Goal: Communication & Community: Answer question/provide support

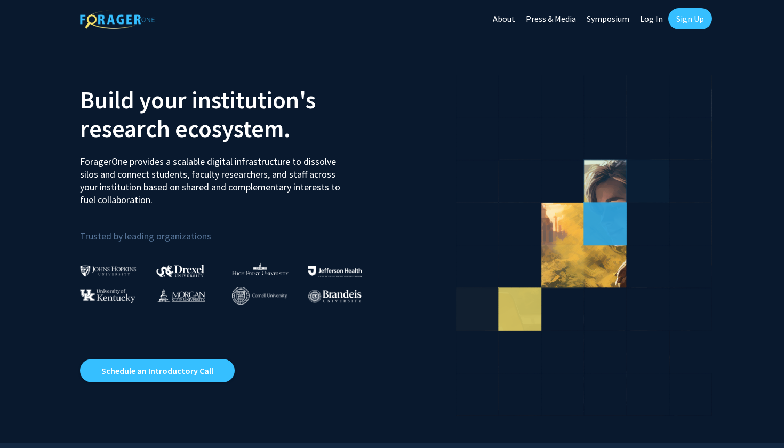
click at [648, 19] on link "Log In" at bounding box center [652, 18] width 34 height 37
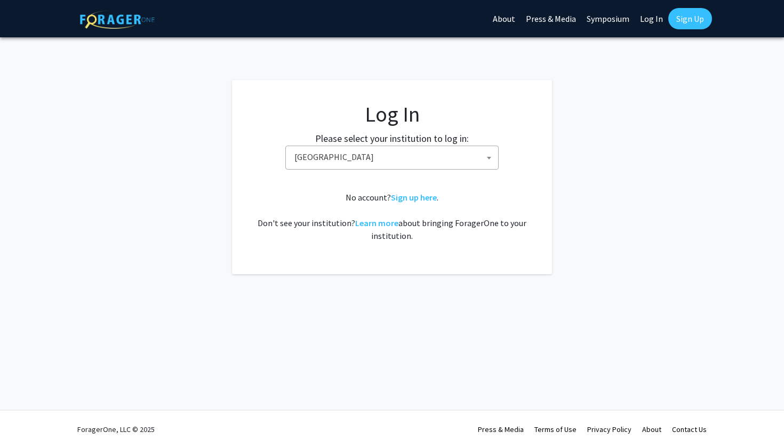
click at [405, 159] on span "[GEOGRAPHIC_DATA]" at bounding box center [394, 157] width 208 height 22
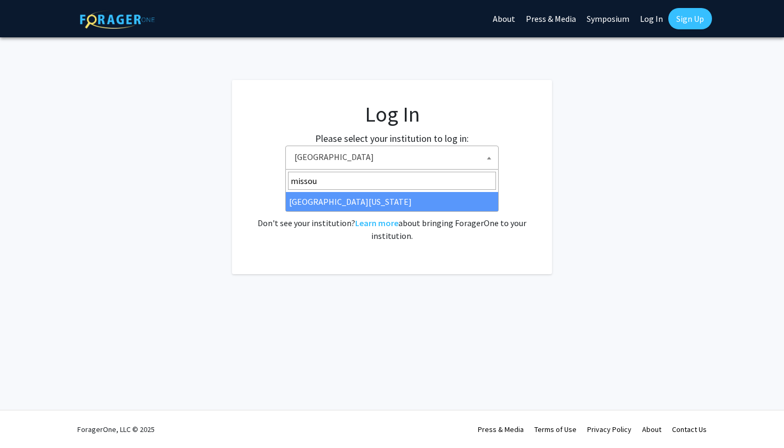
type input "missou"
select select "33"
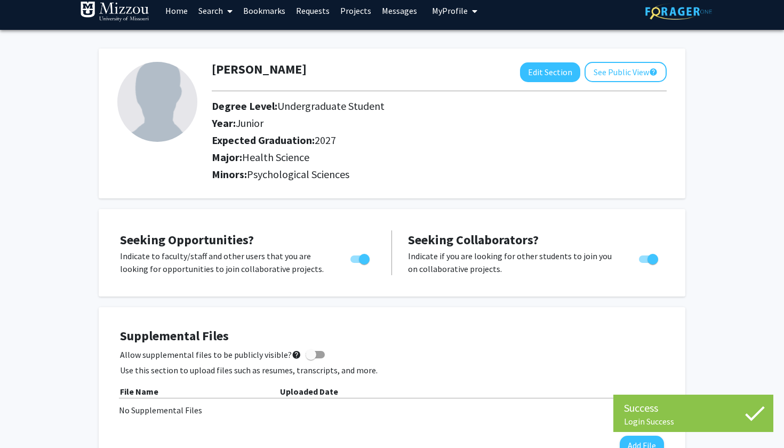
scroll to position [10, 0]
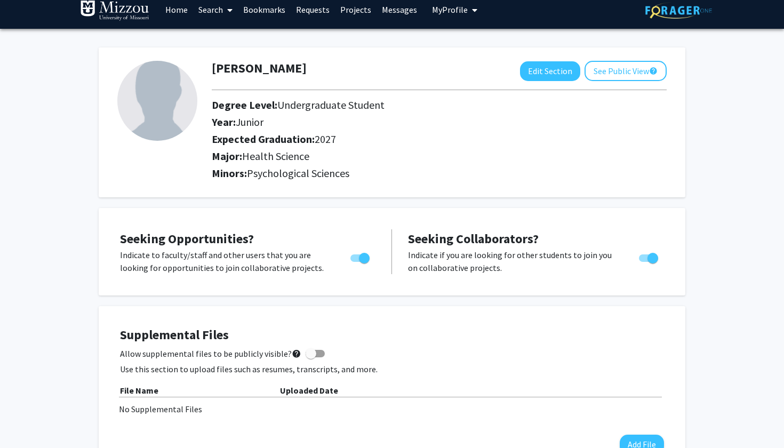
click at [389, 7] on link "Messages" at bounding box center [400, 9] width 46 height 37
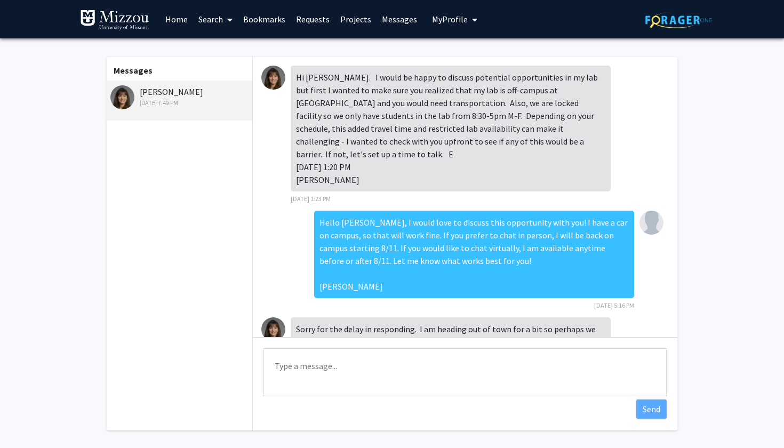
scroll to position [44, 0]
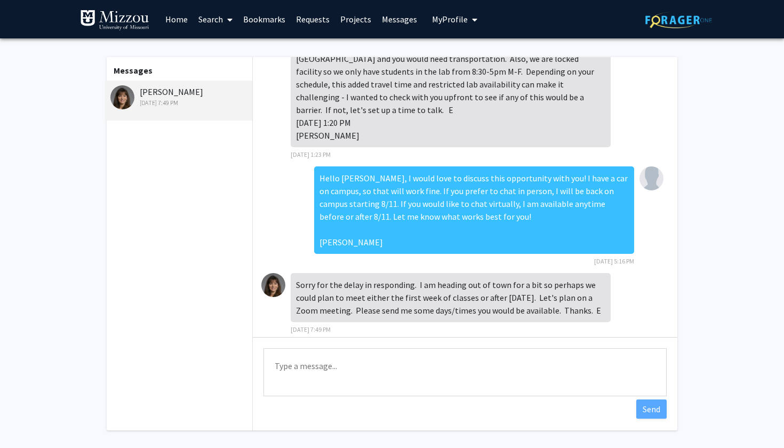
click at [349, 368] on textarea "Type a message" at bounding box center [465, 372] width 403 height 48
click at [354, 367] on textarea "Type a message" at bounding box center [465, 372] width 403 height 48
drag, startPoint x: 477, startPoint y: 369, endPoint x: 332, endPoint y: 371, distance: 144.1
click at [332, 371] on textarea "No worries at all! Is there any chance we could meet on" at bounding box center [465, 372] width 403 height 48
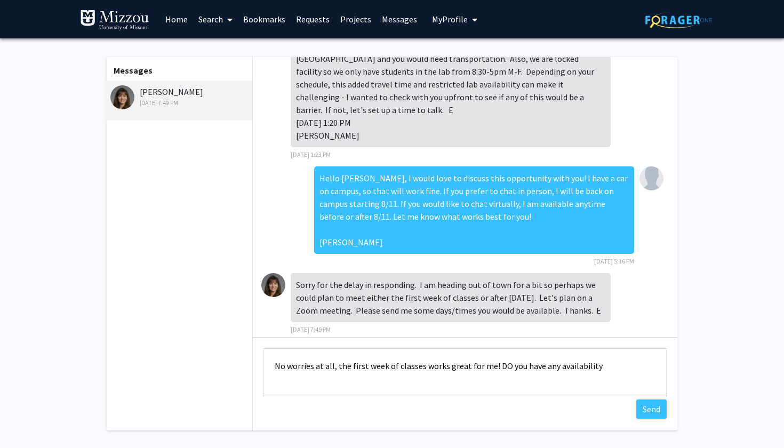
click at [502, 363] on textarea "No worries at all, the first week of classes works great for me! DO you have an…" at bounding box center [465, 372] width 403 height 48
click at [591, 370] on textarea "No worries at all, the first week of classes works great for me! Do you have an…" at bounding box center [465, 372] width 403 height 48
click at [645, 365] on textarea "No worries at all, the first week of classes works great for me! Do you have an…" at bounding box center [465, 372] width 403 height 48
click at [334, 381] on textarea "No worries at all, the first week of classes works great for me! Do you have an…" at bounding box center [465, 372] width 403 height 48
click at [405, 382] on textarea "No worries at all, the first week of classes works great for me! Do you have an…" at bounding box center [465, 372] width 403 height 48
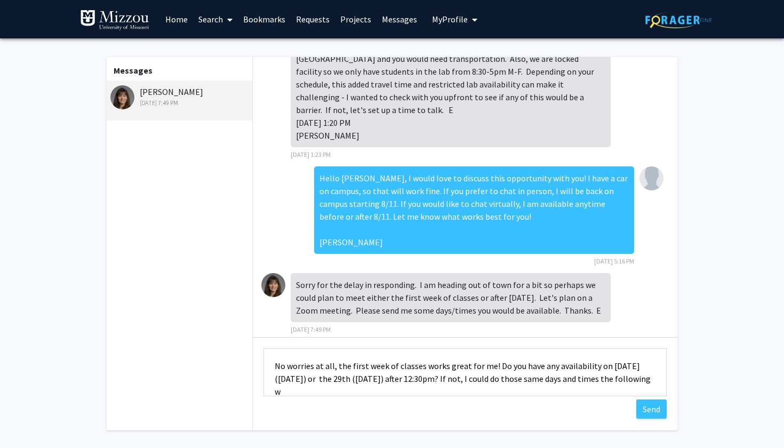
scroll to position [1, 0]
click at [489, 363] on textarea "No worries at all, the first week of classes works great for me! Do you have an…" at bounding box center [465, 372] width 403 height 48
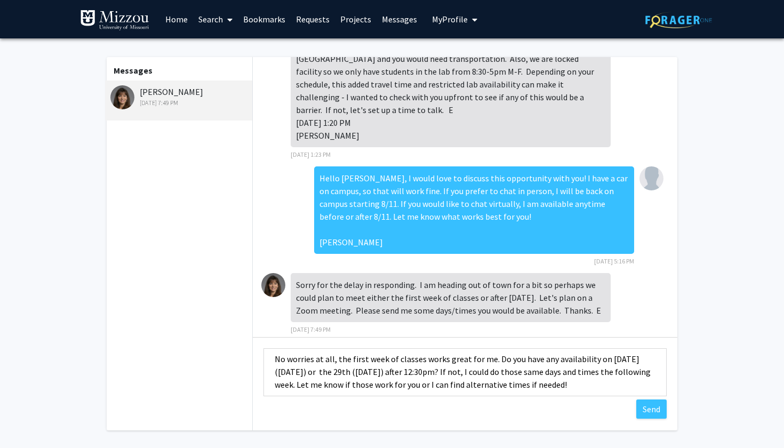
scroll to position [10, 0]
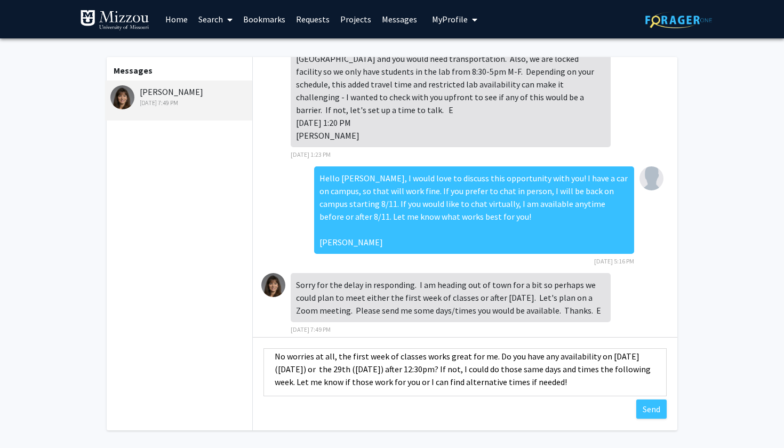
click at [334, 372] on textarea "No worries at all, the first week of classes works great for me. Do you have an…" at bounding box center [465, 372] width 403 height 48
click at [374, 377] on textarea "No worries at all, the first week of classes works great for me. Do you have an…" at bounding box center [465, 372] width 403 height 48
click at [331, 374] on textarea "No worries at all, the first week of classes works great for me. Do you have an…" at bounding box center [465, 372] width 403 height 48
click at [458, 381] on textarea "No worries at all, the first week of classes works great for me. Do you have an…" at bounding box center [465, 372] width 403 height 48
click at [576, 371] on textarea "No worries at all, the first week of classes works great for me. Do you have an…" at bounding box center [465, 372] width 403 height 48
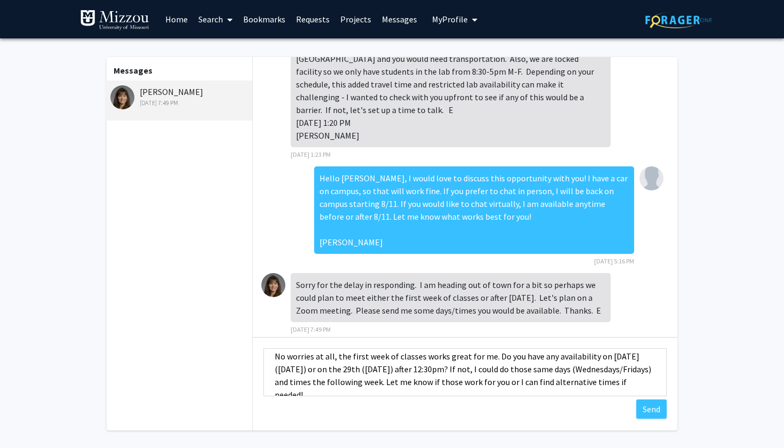
click at [510, 382] on textarea "No worries at all, the first week of classes works great for me. Do you have an…" at bounding box center [465, 372] width 403 height 48
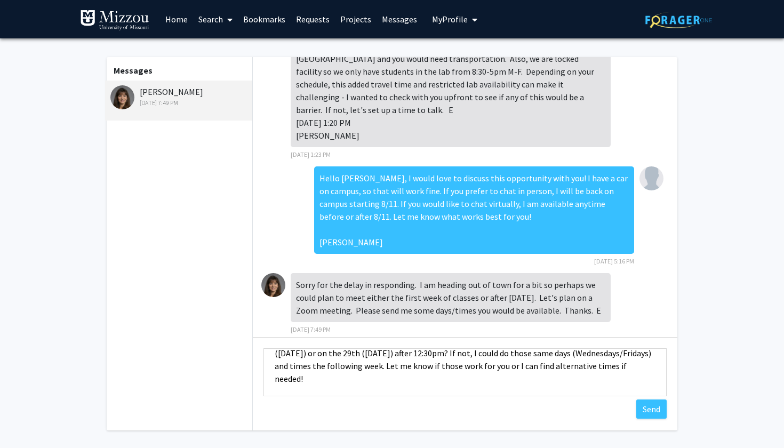
scroll to position [26, 0]
click at [494, 385] on textarea "No worries at all, the first week of classes works great for me. Do you have an…" at bounding box center [465, 372] width 403 height 48
click at [322, 366] on textarea "No worries at all, the first week of classes works great for me. Do you have an…" at bounding box center [465, 372] width 403 height 48
click at [649, 368] on textarea "No worries at all, the first week of classes works great for me. Do you have an…" at bounding box center [465, 372] width 403 height 48
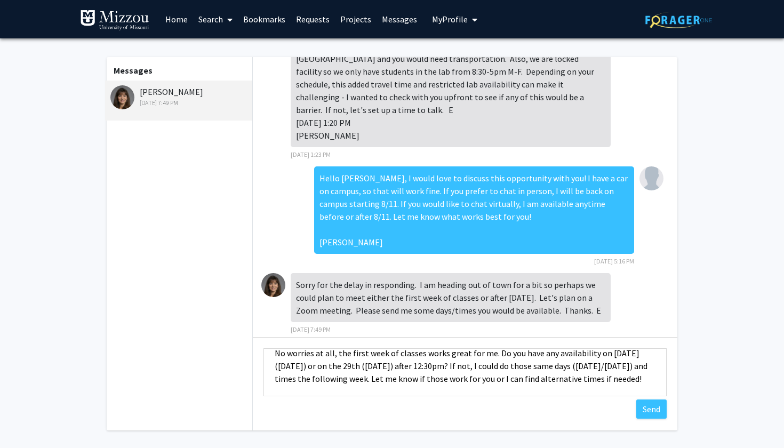
click at [637, 375] on textarea "No worries at all, the first week of classes works great for me. Do you have an…" at bounding box center [465, 372] width 403 height 48
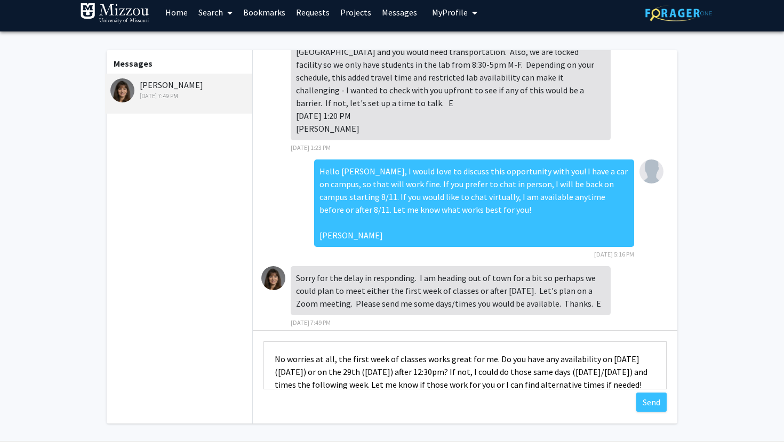
scroll to position [0, 0]
click at [440, 372] on textarea "No worries at all, the first week of classes works great for me. Do you have an…" at bounding box center [465, 366] width 403 height 48
click at [418, 376] on textarea "No worries at all, the first week of classes works great for me. Do you have an…" at bounding box center [465, 366] width 403 height 48
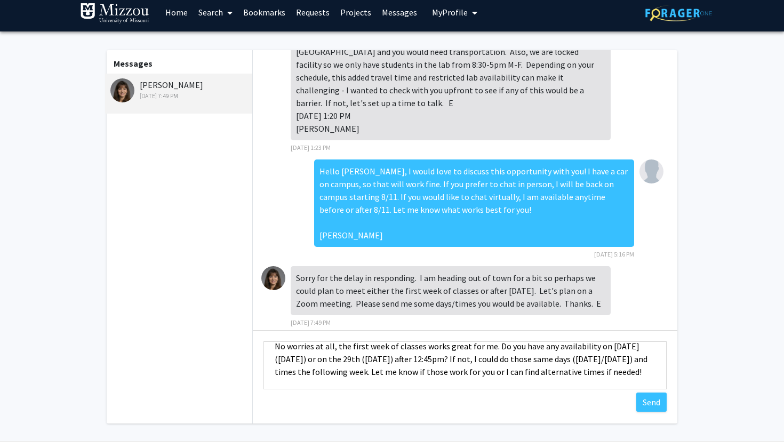
scroll to position [13, 0]
click at [310, 374] on textarea "No worries at all, the first week of classes works great for me. Do you have an…" at bounding box center [465, 366] width 403 height 48
click at [337, 367] on textarea "No worries at all, the first week of classes works great for me. Do you have an…" at bounding box center [465, 366] width 403 height 48
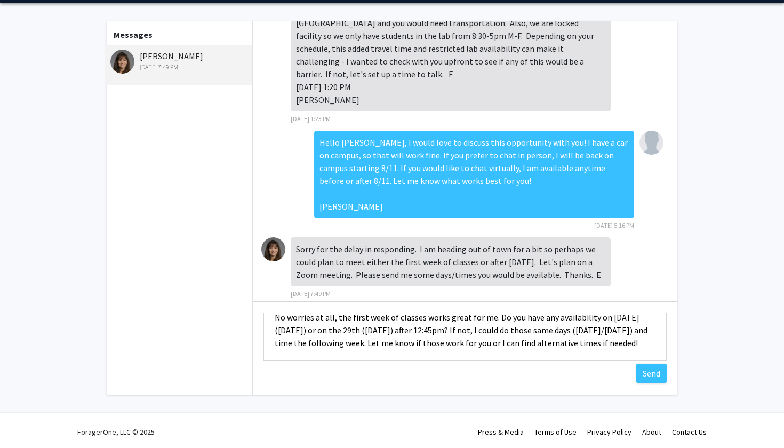
scroll to position [38, 0]
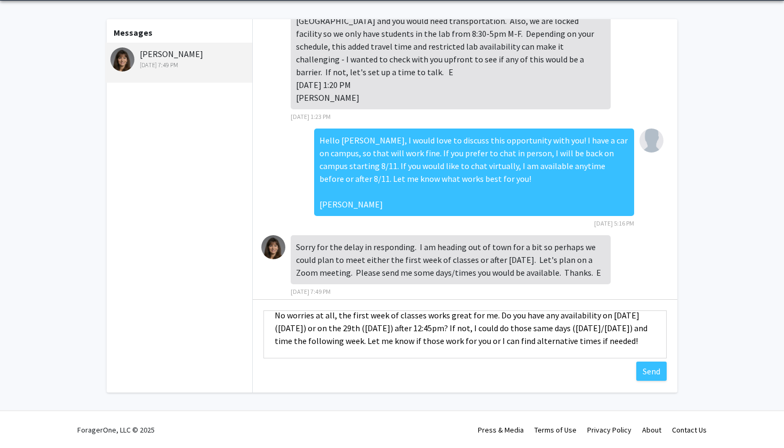
click at [647, 344] on textarea "No worries at all, the first week of classes works great for me. Do you have an…" at bounding box center [465, 335] width 403 height 48
type textarea "No worries at all, the first week of classes works great for me. Do you have an…"
click at [648, 373] on button "Send" at bounding box center [652, 371] width 30 height 19
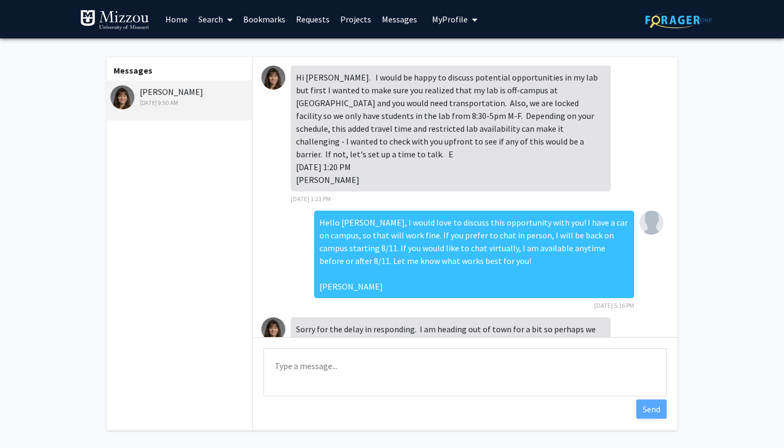
scroll to position [0, 0]
click at [396, 19] on link "Messages" at bounding box center [400, 19] width 46 height 37
click at [389, 21] on link "Messages" at bounding box center [400, 19] width 46 height 37
click at [384, 22] on link "Messages" at bounding box center [400, 19] width 46 height 37
click at [265, 18] on link "Bookmarks" at bounding box center [264, 19] width 53 height 37
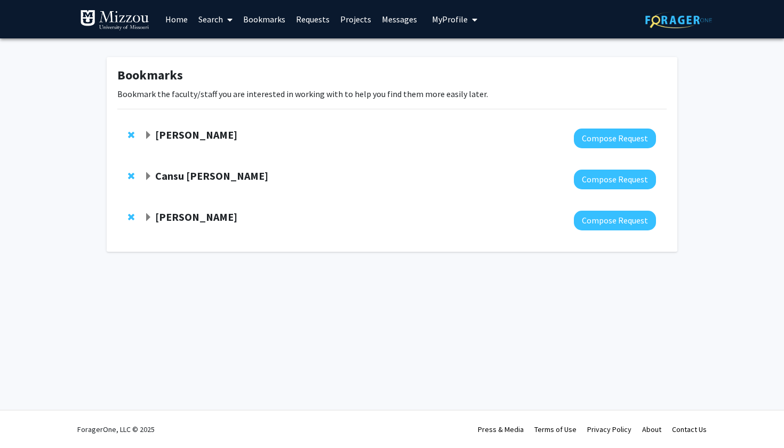
click at [386, 19] on link "Messages" at bounding box center [400, 19] width 46 height 37
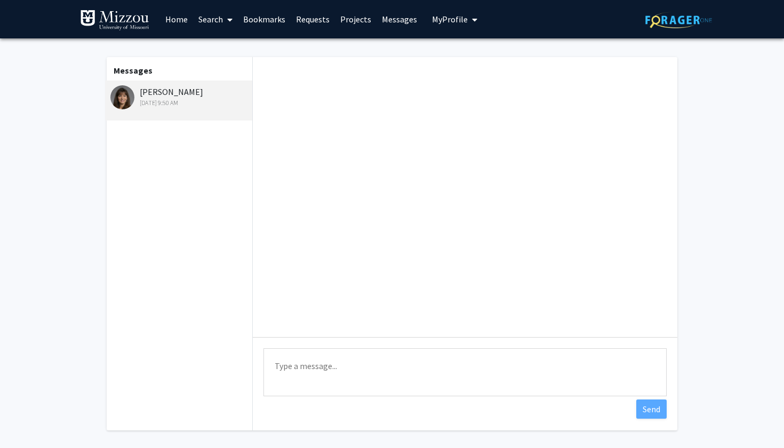
scroll to position [125, 0]
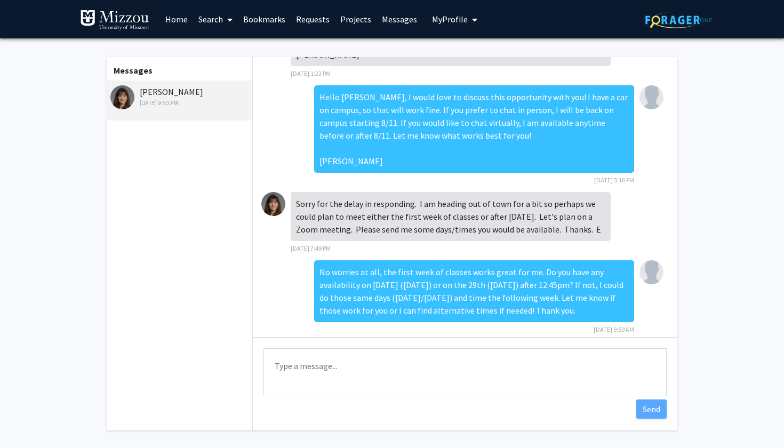
click at [384, 19] on link "Messages" at bounding box center [400, 19] width 46 height 37
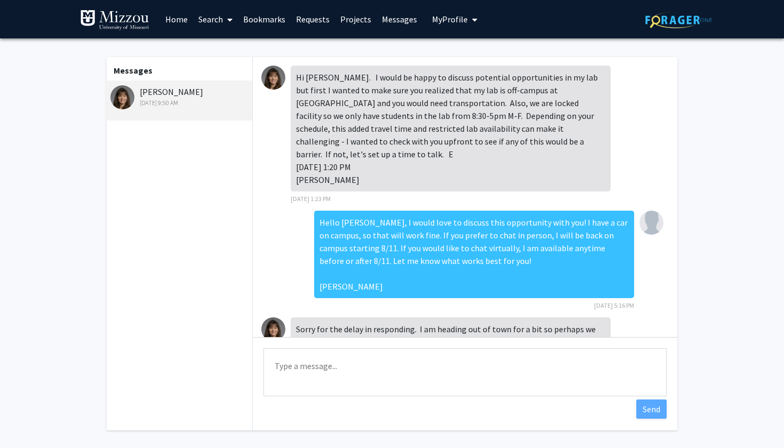
scroll to position [0, 0]
click at [389, 23] on link "Messages" at bounding box center [400, 19] width 46 height 37
click at [445, 18] on span "My Profile" at bounding box center [450, 19] width 36 height 11
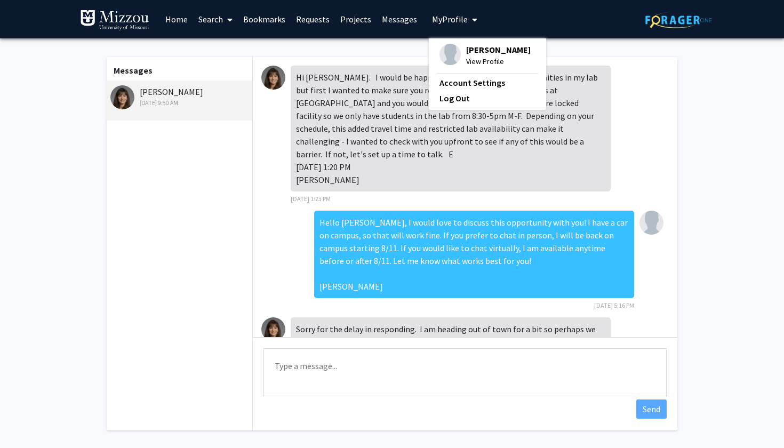
click at [384, 41] on div "Messages Elizabeth Bryda Aug 14, 2025 9:50 AM Hi Sophie. I would be happy to di…" at bounding box center [392, 246] width 587 height 416
